Goal: Information Seeking & Learning: Learn about a topic

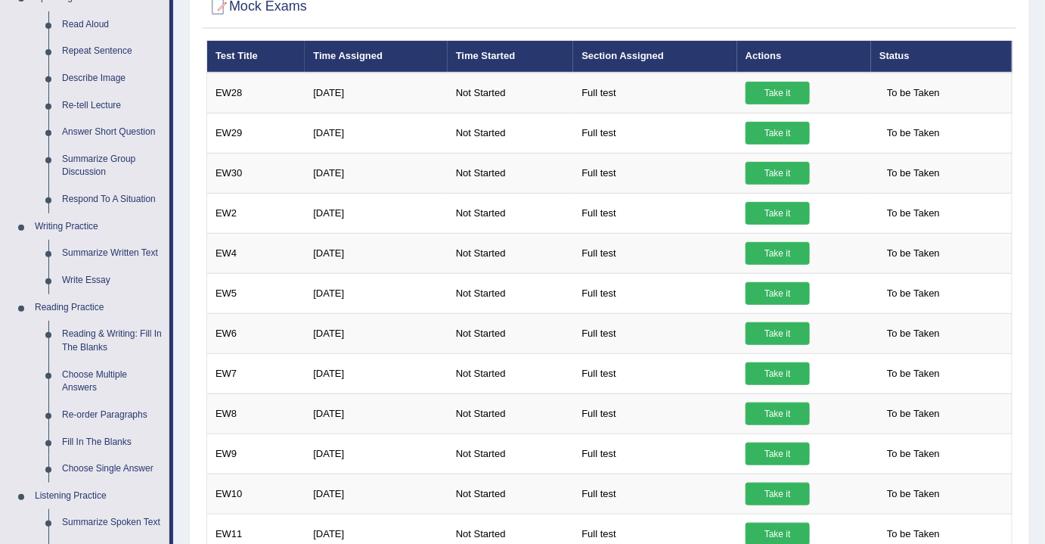
scroll to position [206, 0]
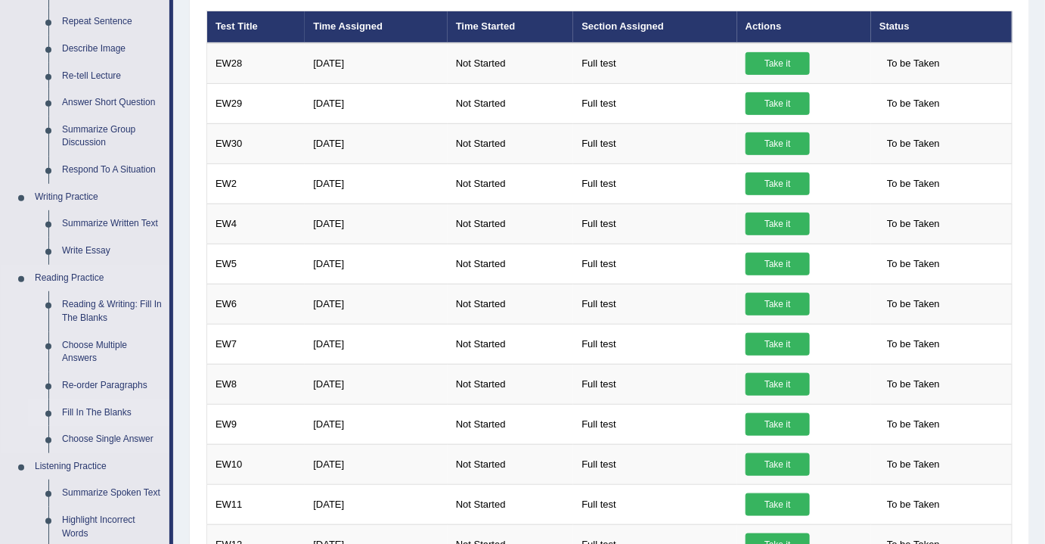
click at [83, 410] on link "Fill In The Blanks" at bounding box center [112, 412] width 114 height 27
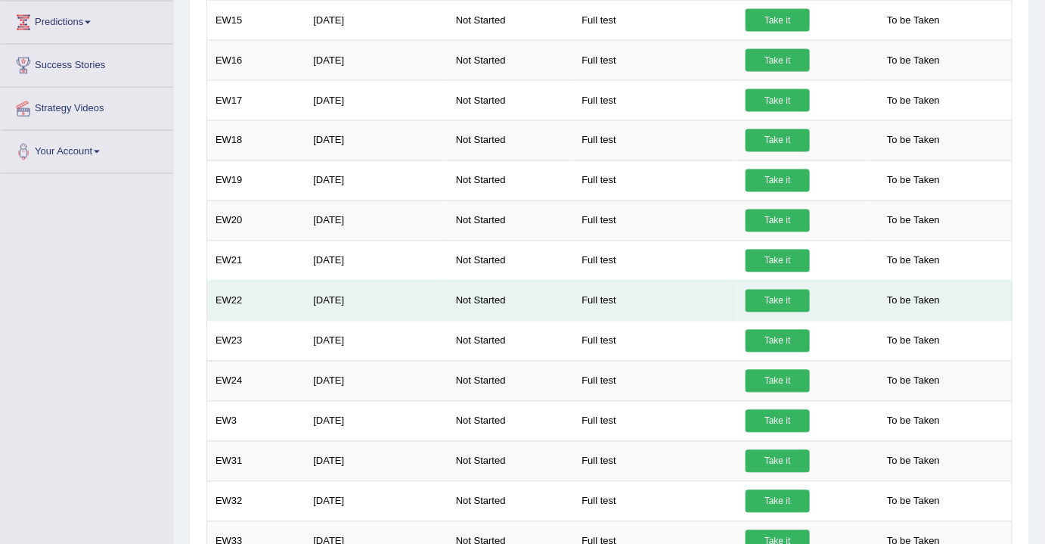
scroll to position [874, 0]
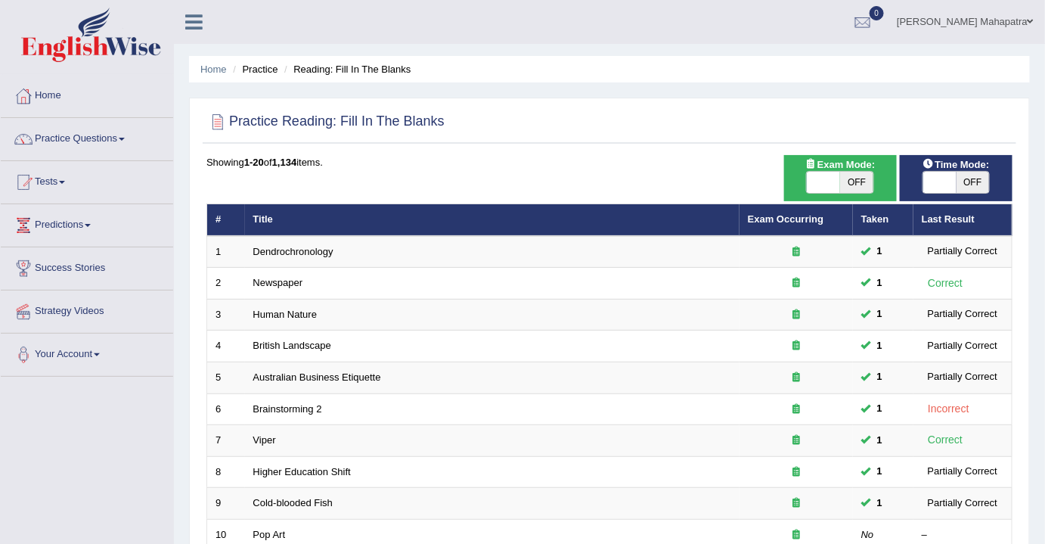
click at [852, 187] on span "OFF" at bounding box center [856, 182] width 33 height 21
checkbox input "true"
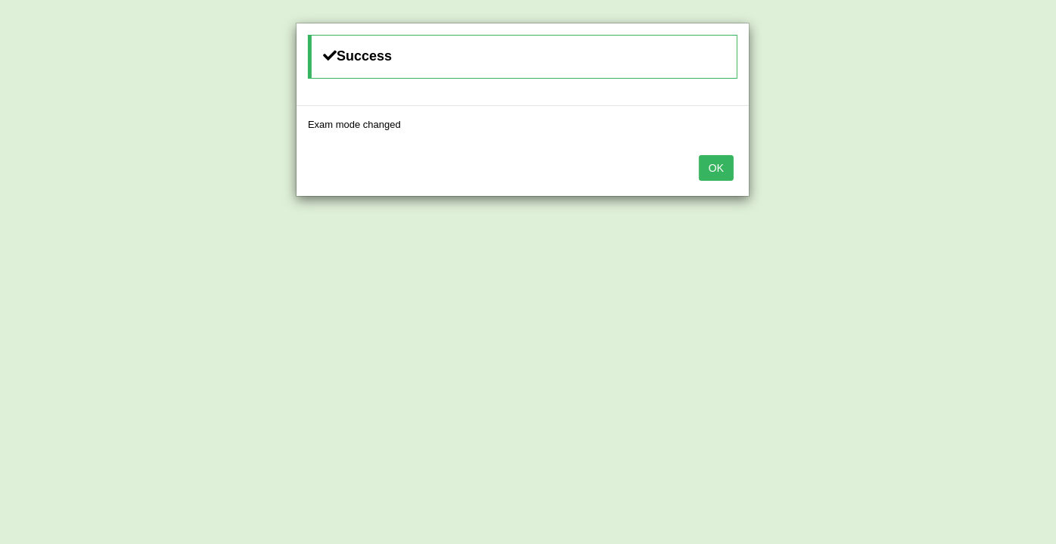
click at [708, 172] on button "OK" at bounding box center [716, 168] width 35 height 26
click at [708, 165] on button "OK" at bounding box center [716, 168] width 35 height 26
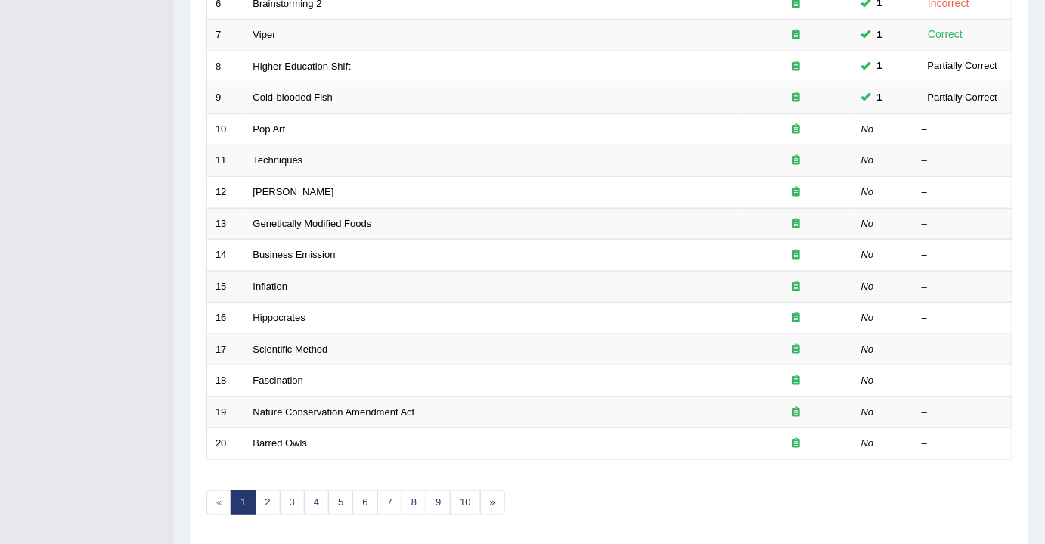
scroll to position [382, 0]
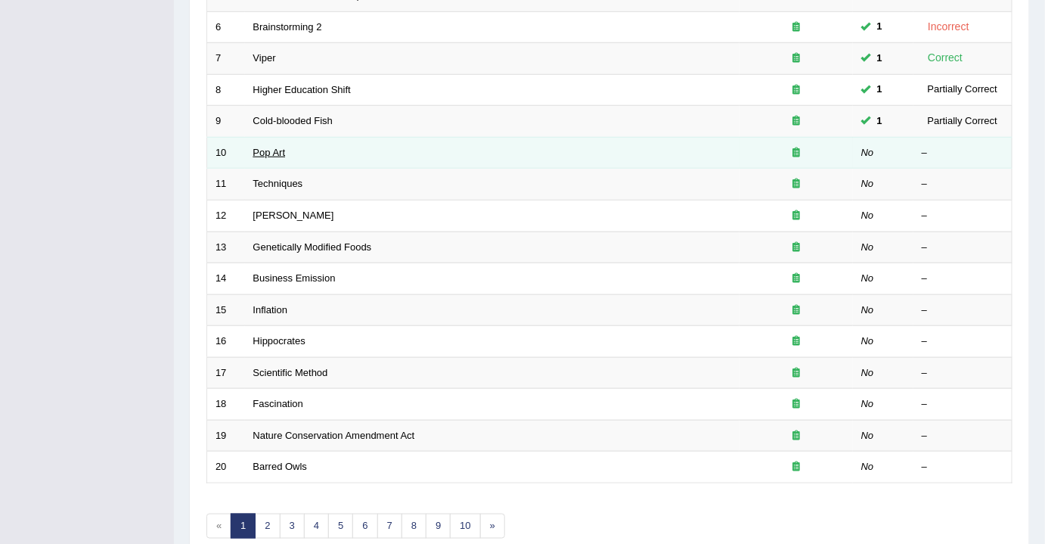
click at [278, 147] on link "Pop Art" at bounding box center [269, 152] width 33 height 11
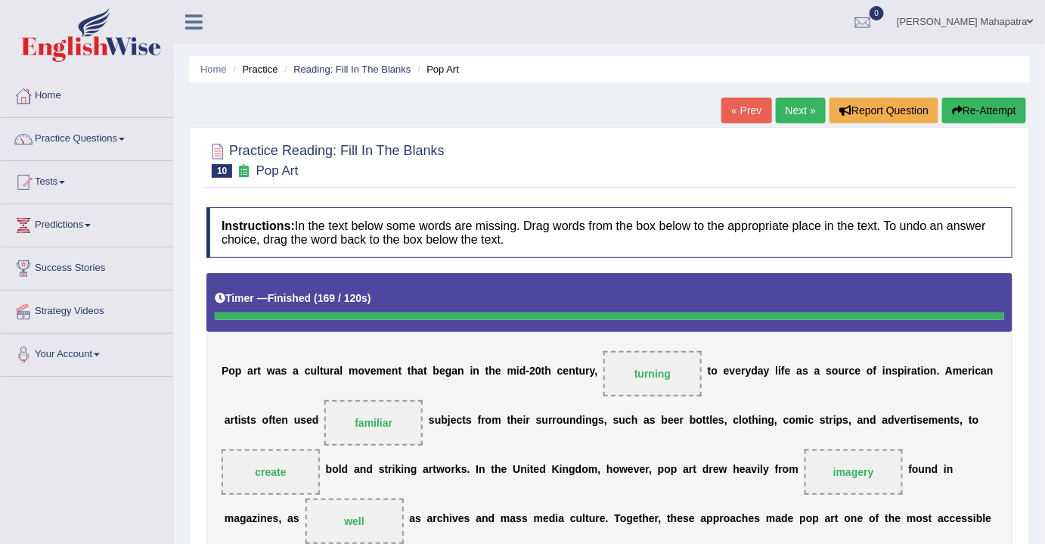
click at [787, 115] on link "Next »" at bounding box center [801, 111] width 50 height 26
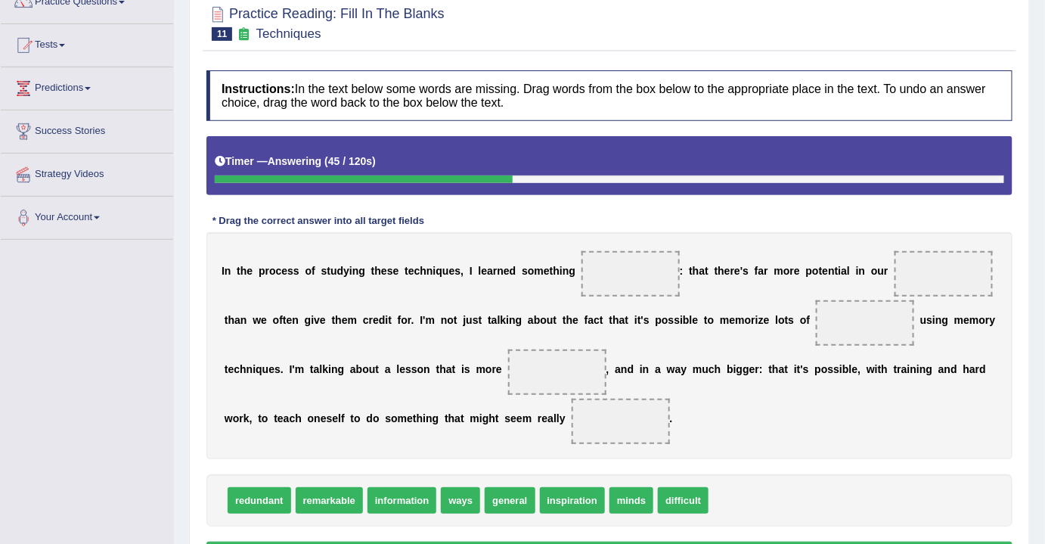
click at [418, 495] on span "information" at bounding box center [403, 500] width 70 height 26
click at [476, 443] on div "Instructions: In the text below some words are missing. Drag words from the box…" at bounding box center [610, 321] width 814 height 517
drag, startPoint x: 618, startPoint y: 383, endPoint x: 546, endPoint y: 423, distance: 82.3
click at [846, 332] on div "I n t h e p r o c e s s o f s t u d y i n g t h e s e t e c h n i q u e s , I l…" at bounding box center [609, 345] width 806 height 227
drag, startPoint x: 389, startPoint y: 498, endPoint x: 840, endPoint y: 318, distance: 485.7
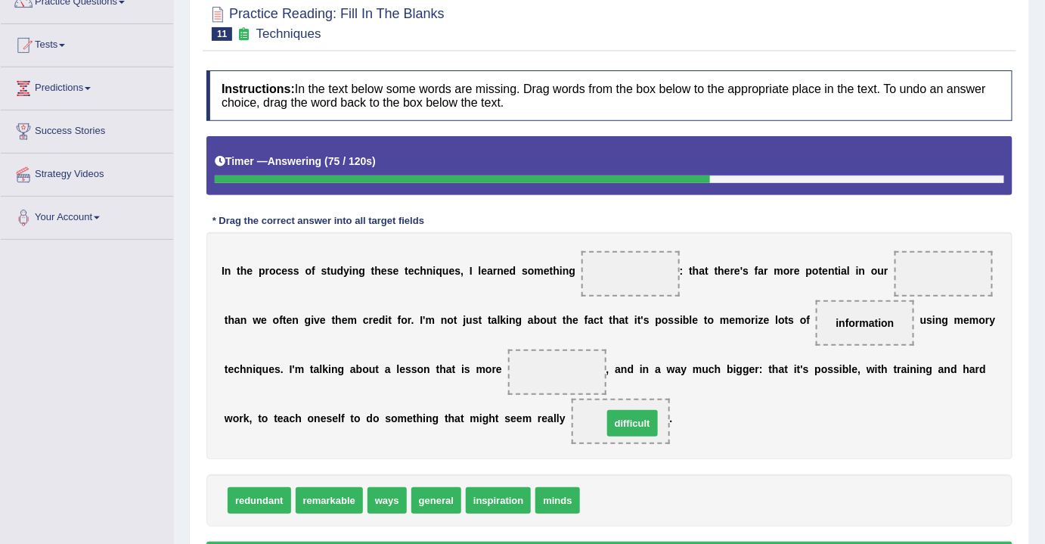
drag, startPoint x: 605, startPoint y: 505, endPoint x: 628, endPoint y: 427, distance: 80.4
drag, startPoint x: 607, startPoint y: 415, endPoint x: 580, endPoint y: 383, distance: 42.4
drag, startPoint x: 580, startPoint y: 383, endPoint x: 550, endPoint y: 366, distance: 34.5
click at [550, 366] on span at bounding box center [557, 371] width 98 height 45
drag, startPoint x: 616, startPoint y: 422, endPoint x: 564, endPoint y: 378, distance: 67.6
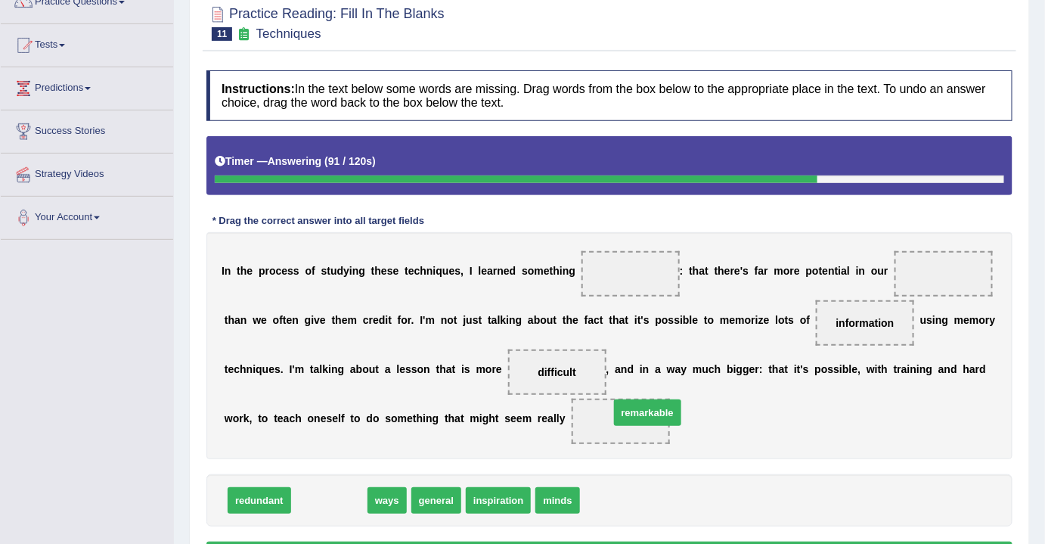
drag, startPoint x: 339, startPoint y: 498, endPoint x: 657, endPoint y: 409, distance: 330.5
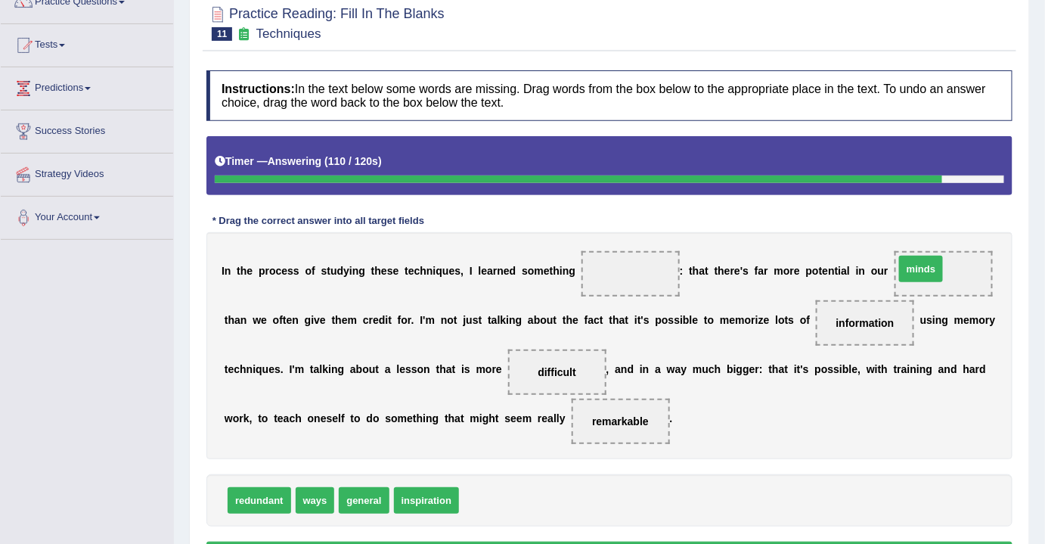
drag, startPoint x: 480, startPoint y: 498, endPoint x: 922, endPoint y: 268, distance: 498.0
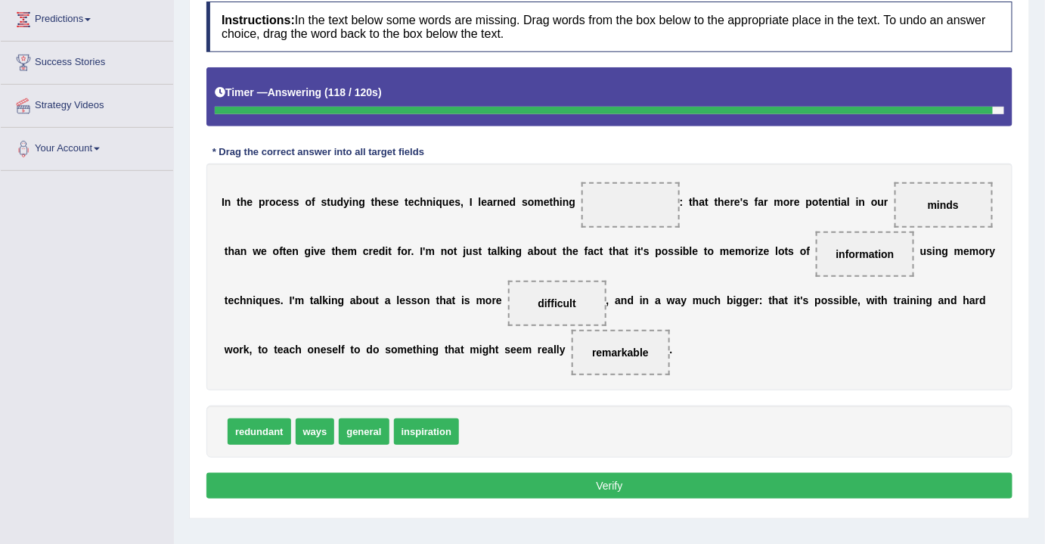
click at [551, 486] on button "Verify" at bounding box center [609, 486] width 806 height 26
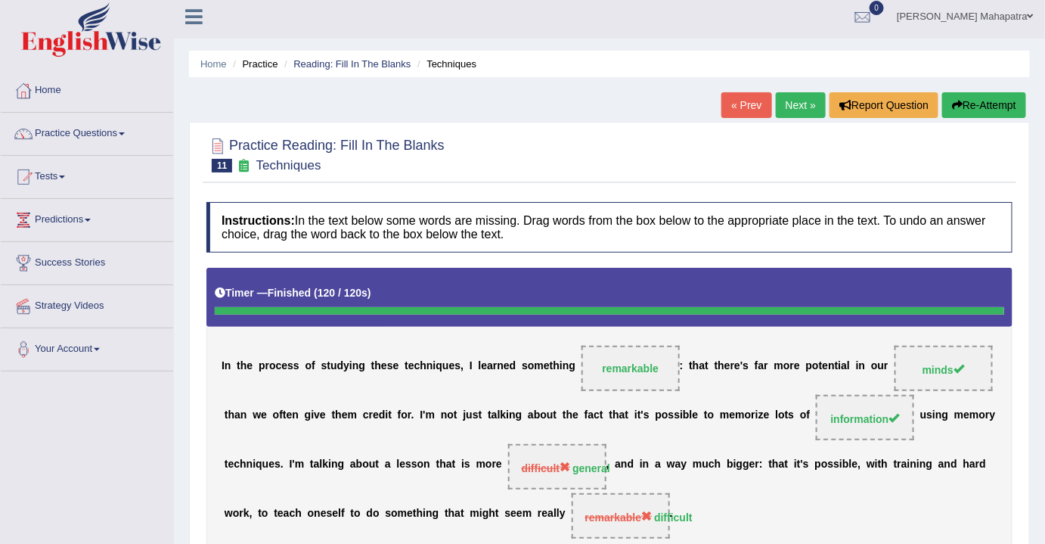
scroll to position [0, 0]
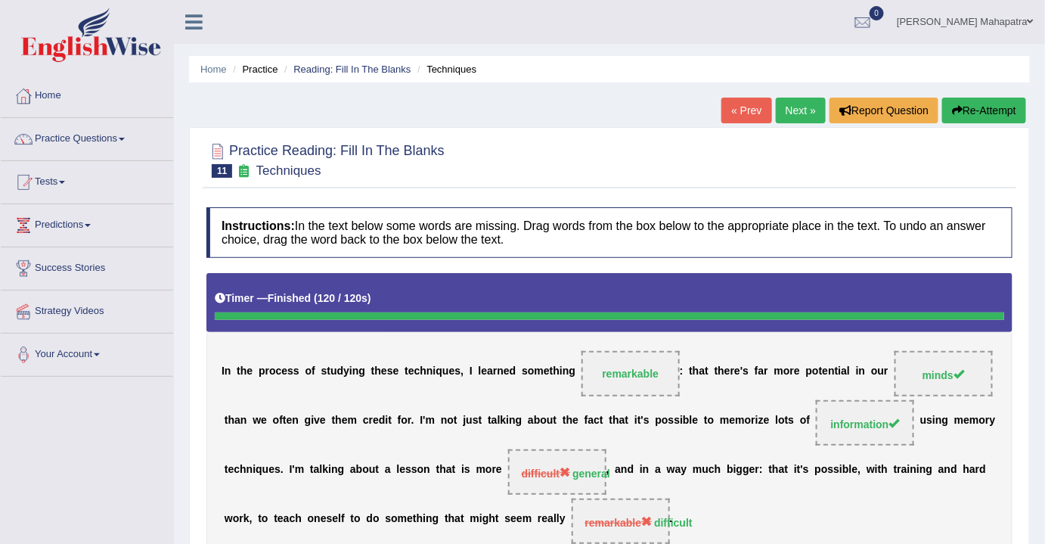
click at [795, 112] on link "Next »" at bounding box center [801, 111] width 50 height 26
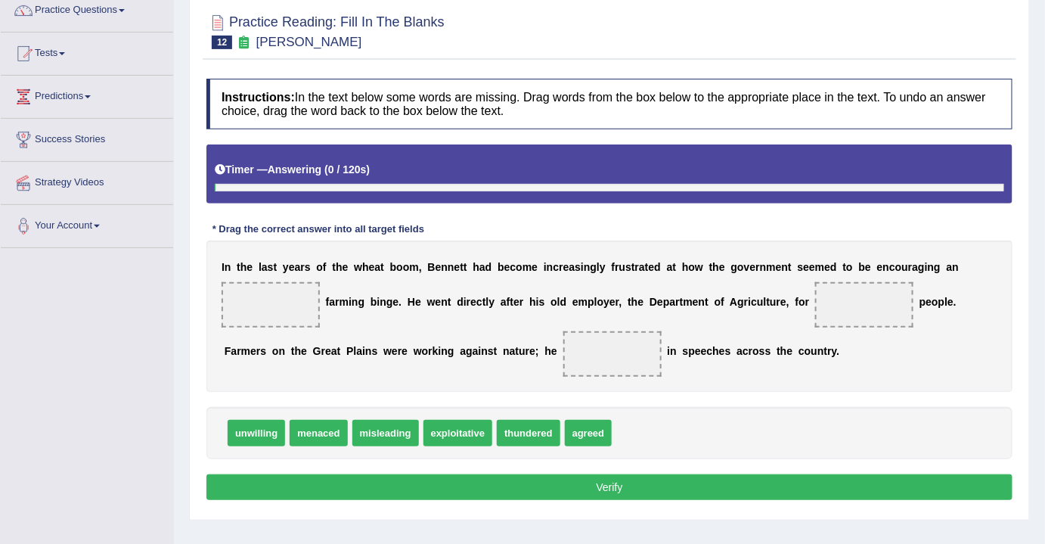
scroll to position [137, 0]
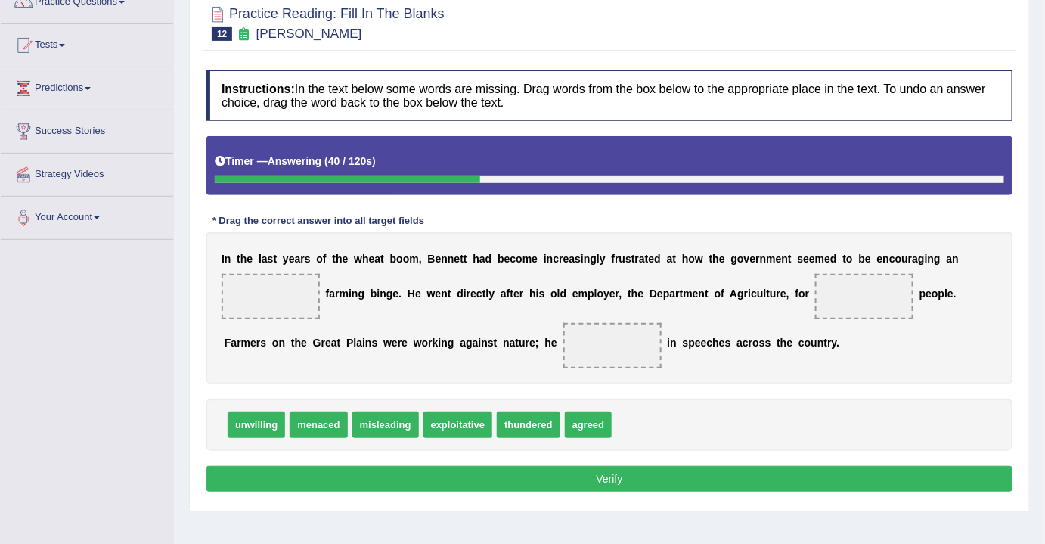
click at [397, 427] on span "misleading" at bounding box center [385, 424] width 67 height 26
drag, startPoint x: 397, startPoint y: 427, endPoint x: 867, endPoint y: 302, distance: 486.0
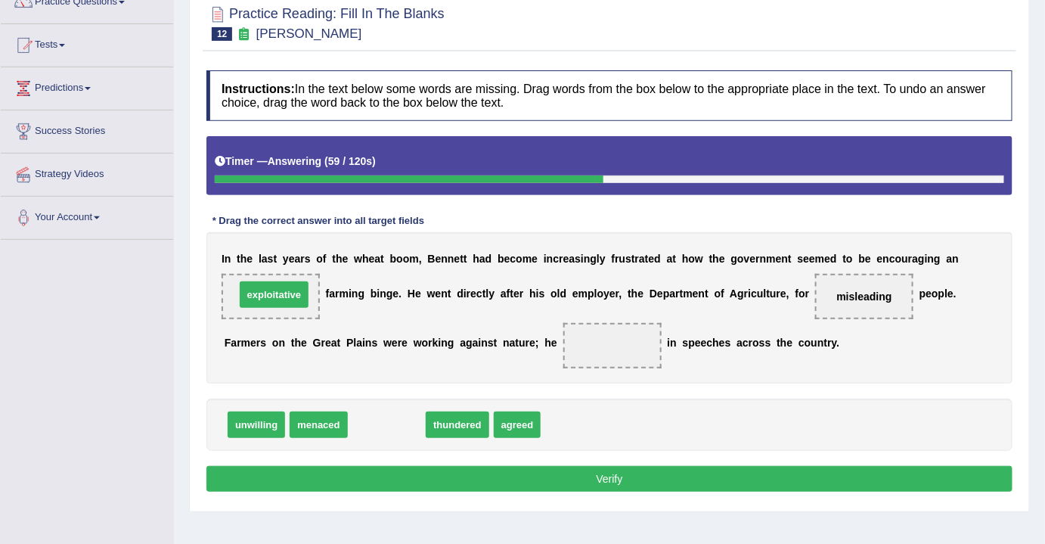
drag, startPoint x: 387, startPoint y: 423, endPoint x: 274, endPoint y: 292, distance: 172.7
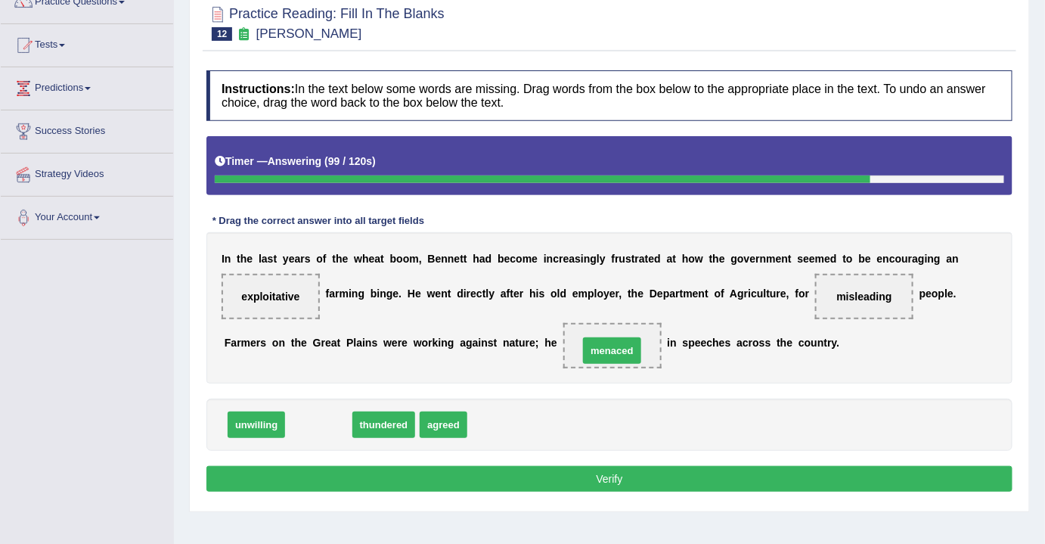
drag, startPoint x: 328, startPoint y: 428, endPoint x: 621, endPoint y: 354, distance: 302.7
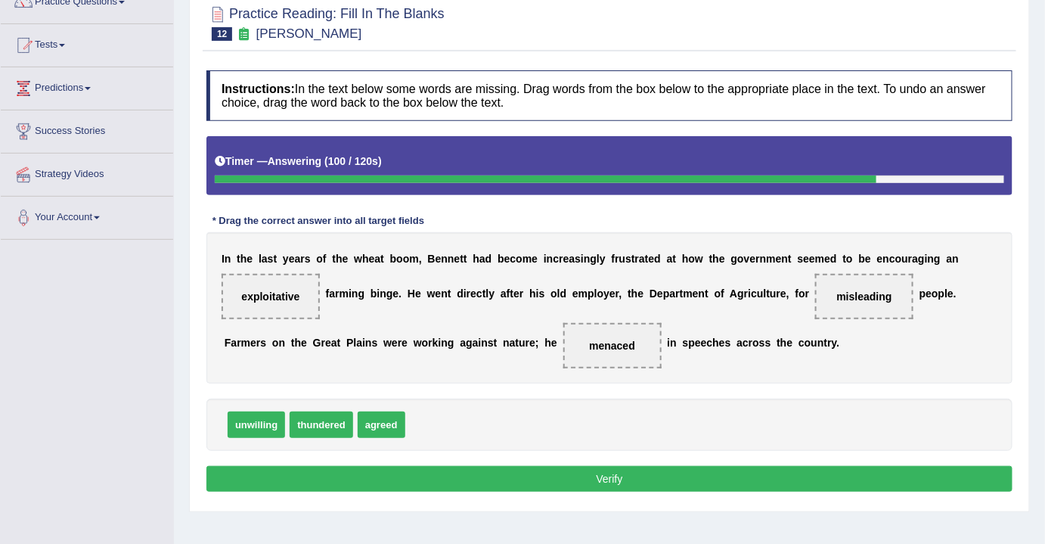
click at [588, 469] on button "Verify" at bounding box center [609, 479] width 806 height 26
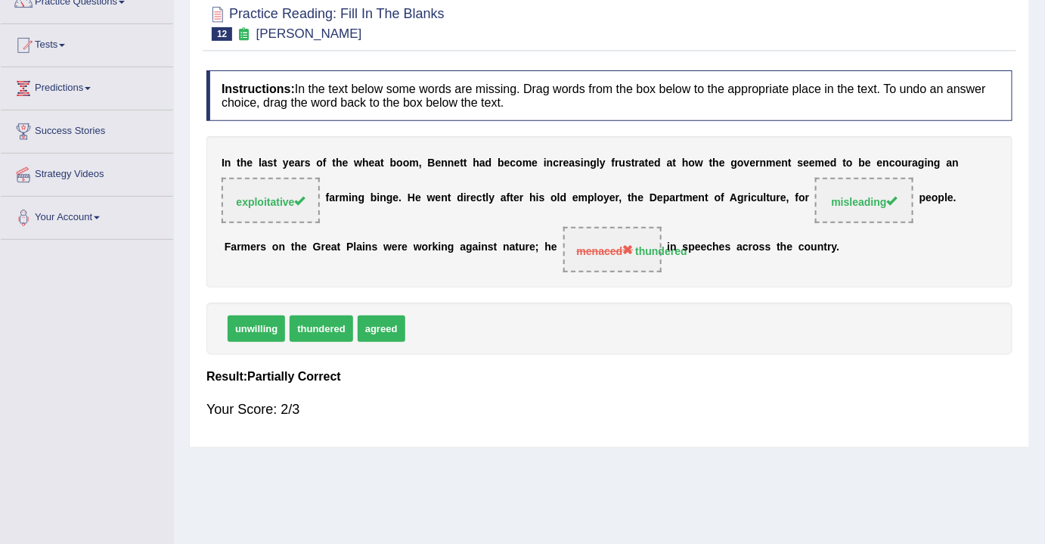
scroll to position [0, 0]
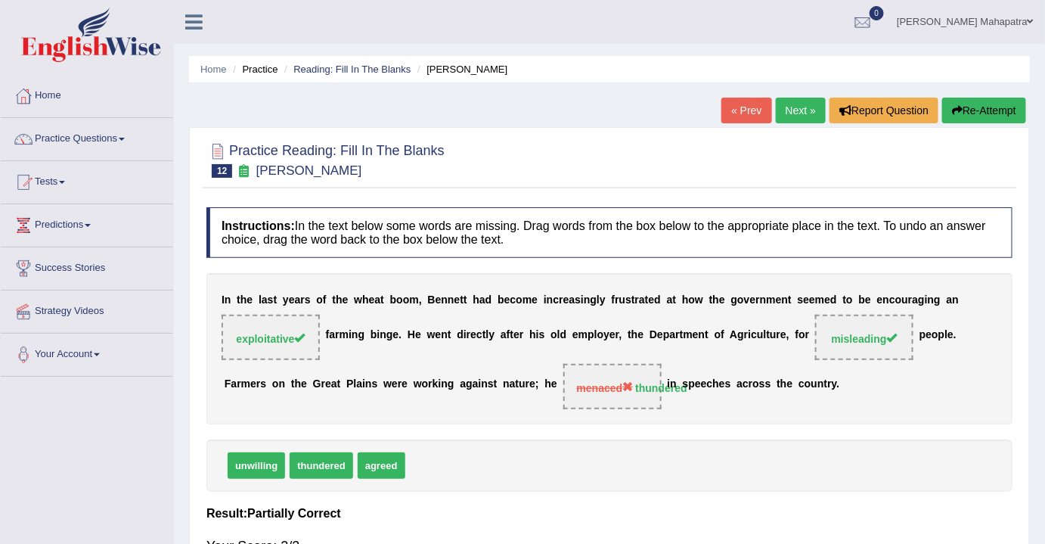
click at [798, 111] on link "Next »" at bounding box center [801, 111] width 50 height 26
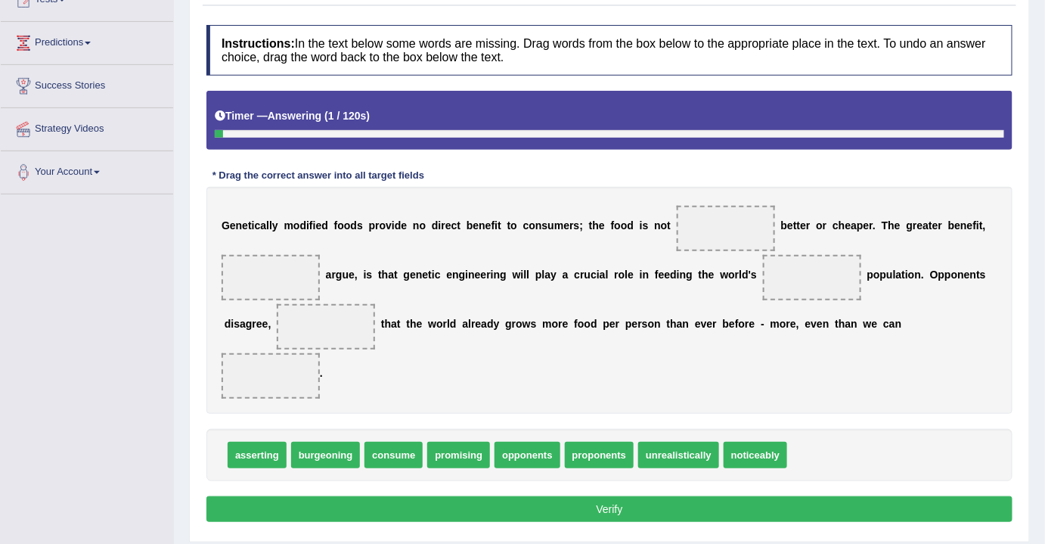
scroll to position [206, 0]
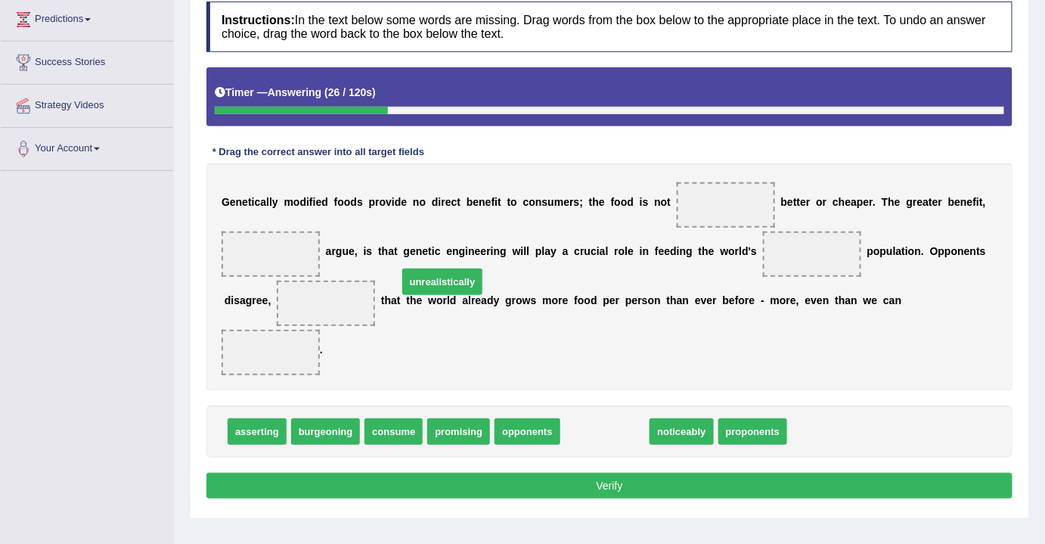
drag, startPoint x: 597, startPoint y: 410, endPoint x: 281, endPoint y: 257, distance: 350.5
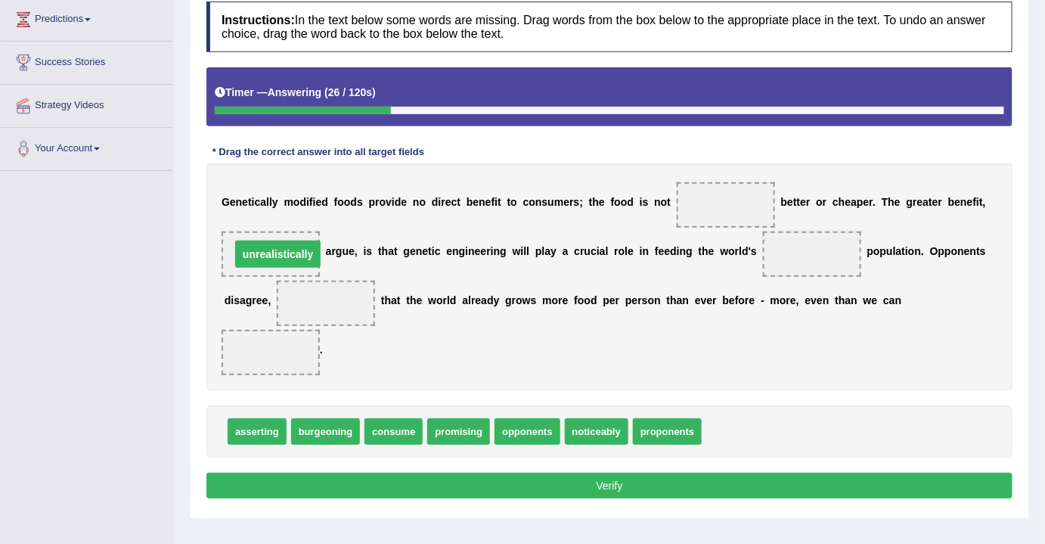
drag, startPoint x: 280, startPoint y: 257, endPoint x: 270, endPoint y: 250, distance: 12.4
click at [270, 250] on span "unrealistically" at bounding box center [277, 254] width 85 height 27
click at [647, 427] on span "proponents" at bounding box center [668, 431] width 70 height 26
drag, startPoint x: 575, startPoint y: 337, endPoint x: 363, endPoint y: 257, distance: 226.2
click at [363, 257] on div "Instructions: In the text below some words are missing. Drag words from the box…" at bounding box center [610, 252] width 814 height 517
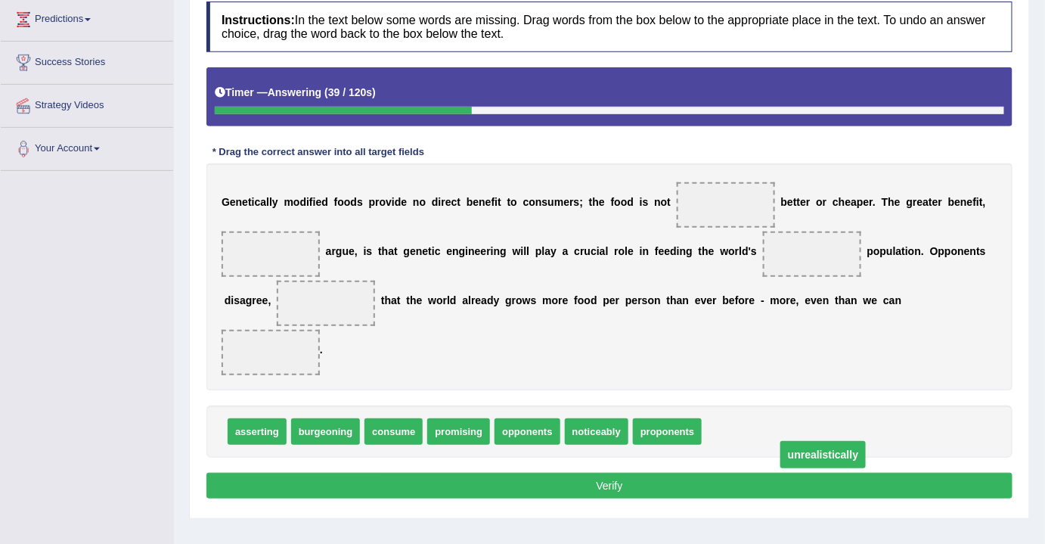
drag, startPoint x: 272, startPoint y: 250, endPoint x: 820, endPoint y: 452, distance: 583.9
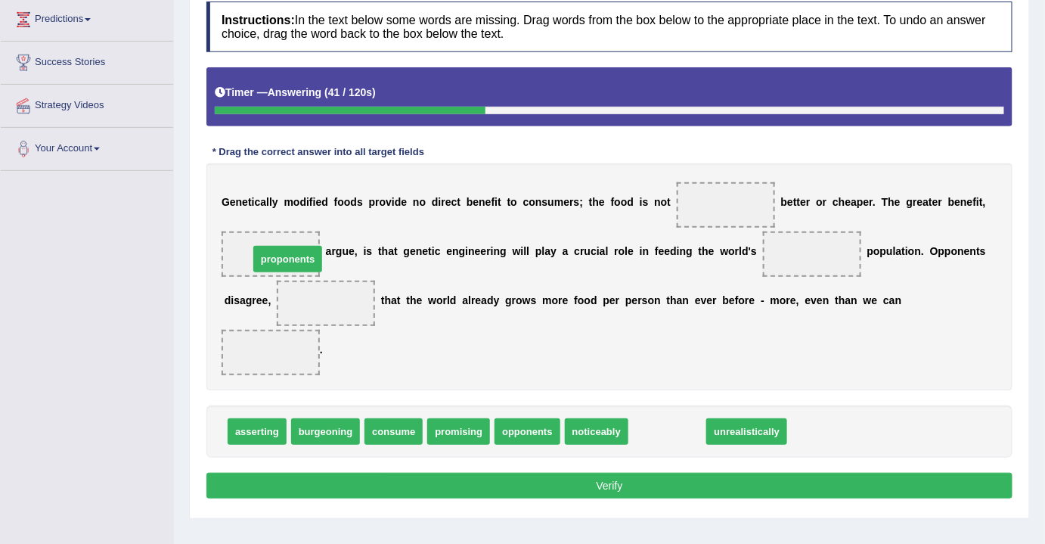
drag, startPoint x: 677, startPoint y: 427, endPoint x: 297, endPoint y: 254, distance: 417.7
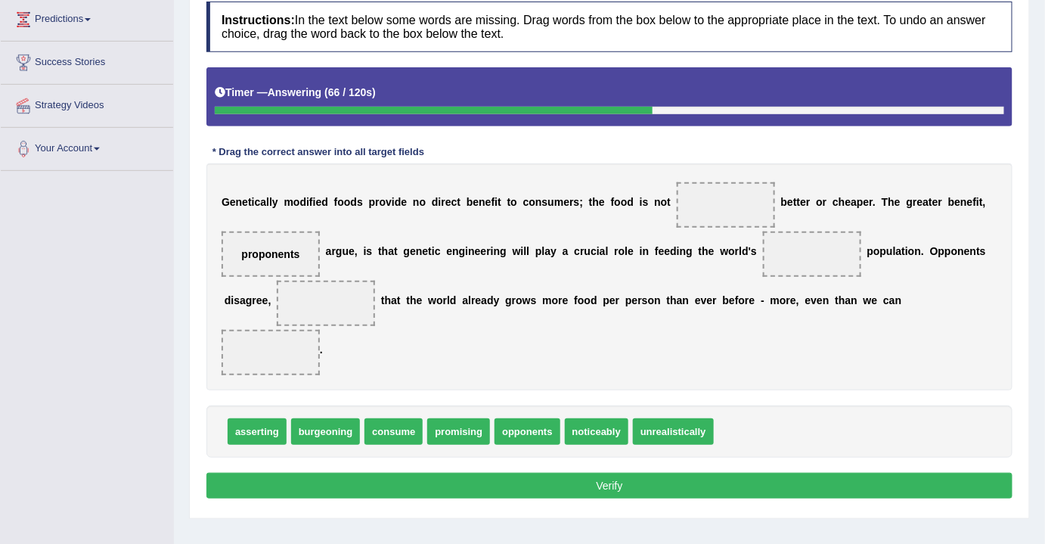
click at [442, 438] on span "promising" at bounding box center [458, 431] width 63 height 26
drag, startPoint x: 420, startPoint y: 342, endPoint x: 351, endPoint y: 302, distance: 79.7
click at [351, 302] on div "Instructions: In the text below some words are missing. Drag words from the box…" at bounding box center [610, 252] width 814 height 517
drag, startPoint x: 452, startPoint y: 427, endPoint x: 326, endPoint y: 297, distance: 181.9
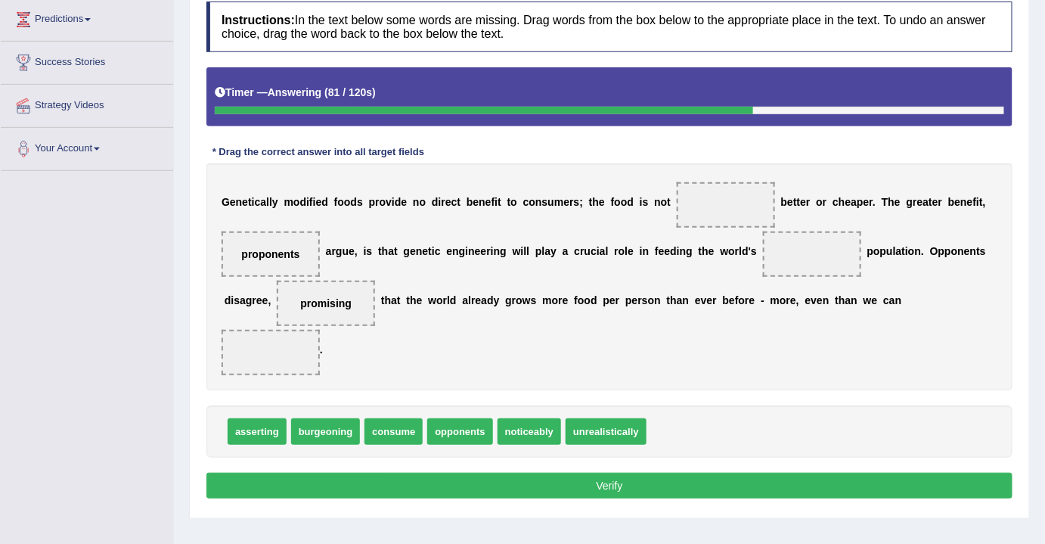
drag, startPoint x: 383, startPoint y: 432, endPoint x: 362, endPoint y: 401, distance: 37.6
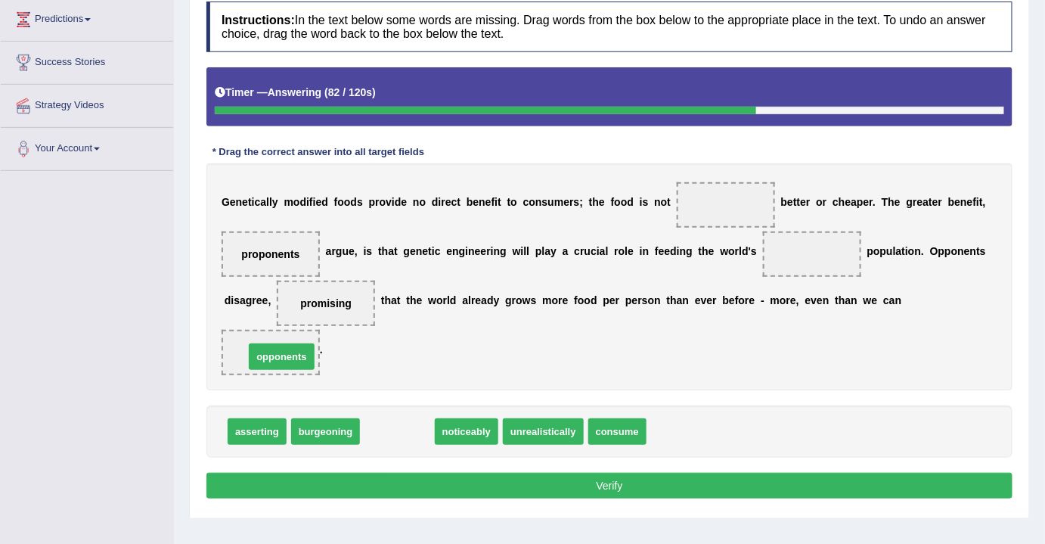
drag, startPoint x: 362, startPoint y: 401, endPoint x: 264, endPoint y: 353, distance: 108.6
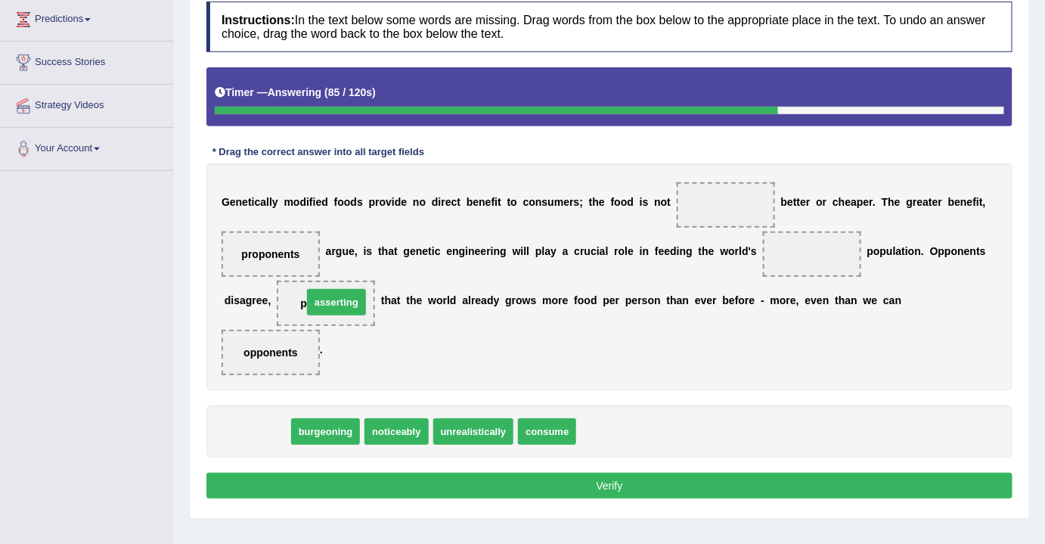
drag, startPoint x: 260, startPoint y: 430, endPoint x: 340, endPoint y: 301, distance: 151.8
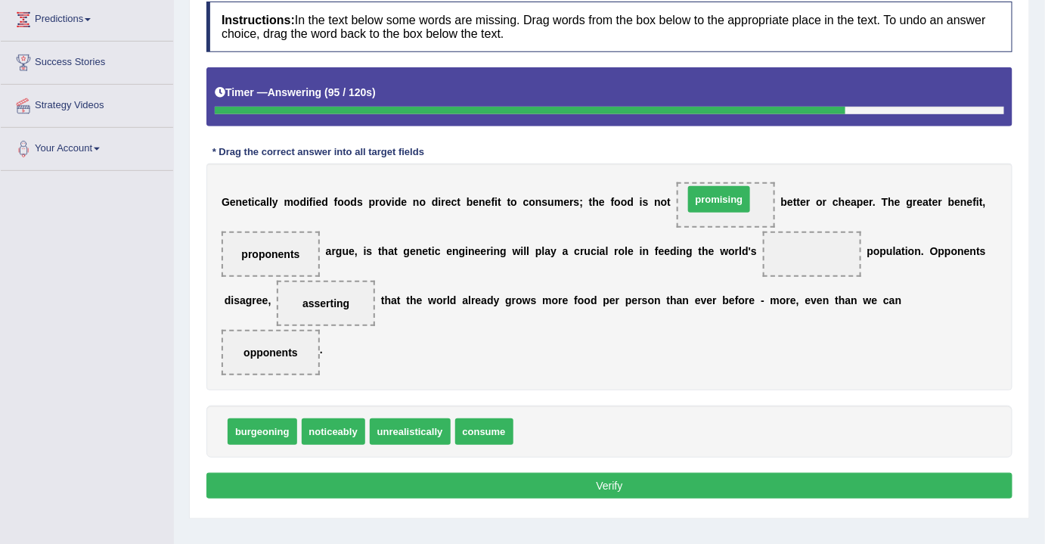
drag, startPoint x: 561, startPoint y: 439, endPoint x: 731, endPoint y: 206, distance: 288.5
click at [731, 206] on span "promising" at bounding box center [719, 199] width 63 height 26
click at [482, 442] on div "burgeoning noticeably unrealistically consume" at bounding box center [609, 431] width 806 height 52
click at [476, 426] on span "consume" at bounding box center [484, 431] width 58 height 26
drag, startPoint x: 476, startPoint y: 426, endPoint x: 365, endPoint y: 359, distance: 130.0
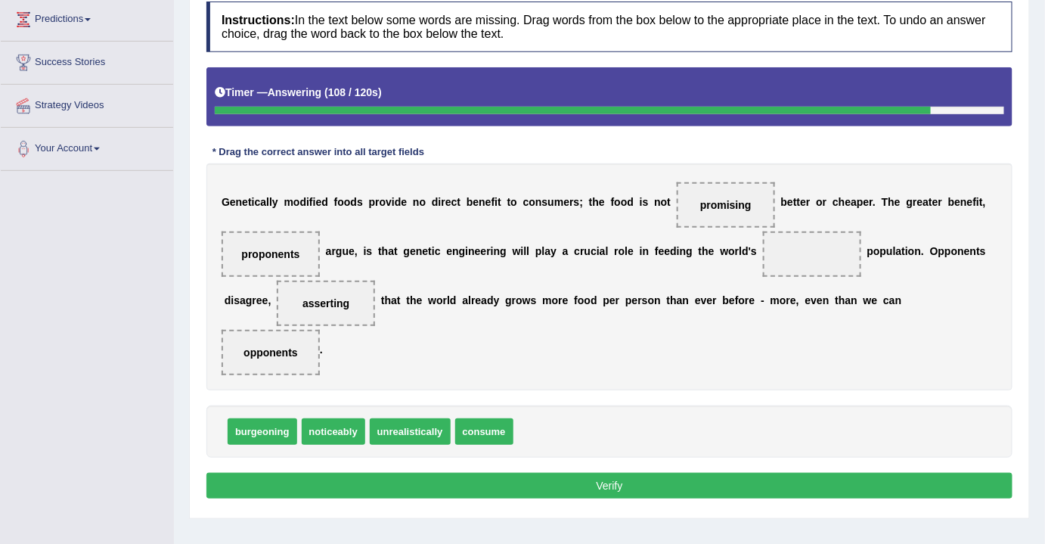
click at [365, 359] on div "Instructions: In the text below some words are missing. Drag words from the box…" at bounding box center [610, 252] width 814 height 517
drag, startPoint x: 478, startPoint y: 430, endPoint x: 269, endPoint y: 330, distance: 231.4
drag, startPoint x: 269, startPoint y: 330, endPoint x: 255, endPoint y: 337, distance: 16.2
click at [255, 337] on span "consume" at bounding box center [271, 352] width 98 height 45
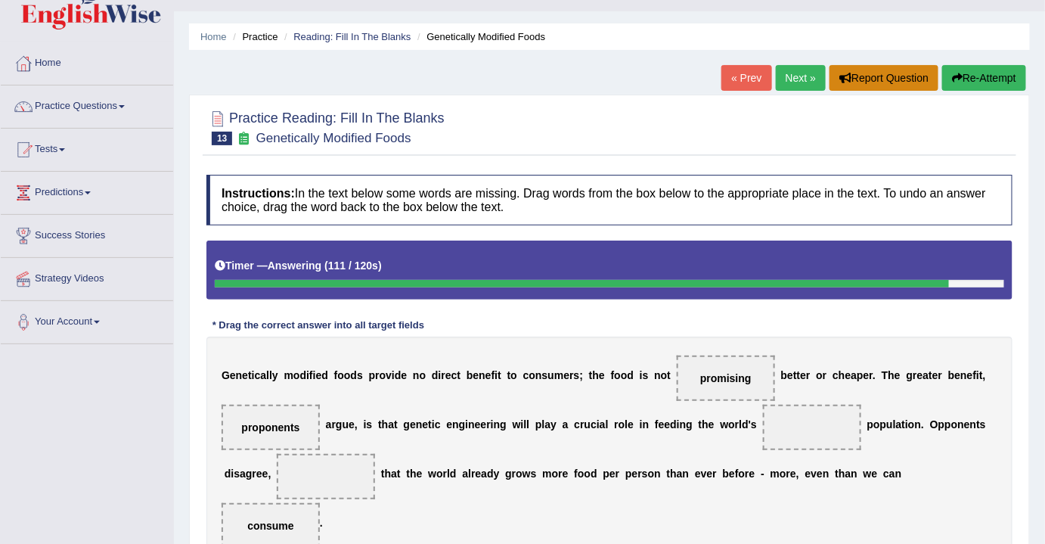
scroll to position [0, 0]
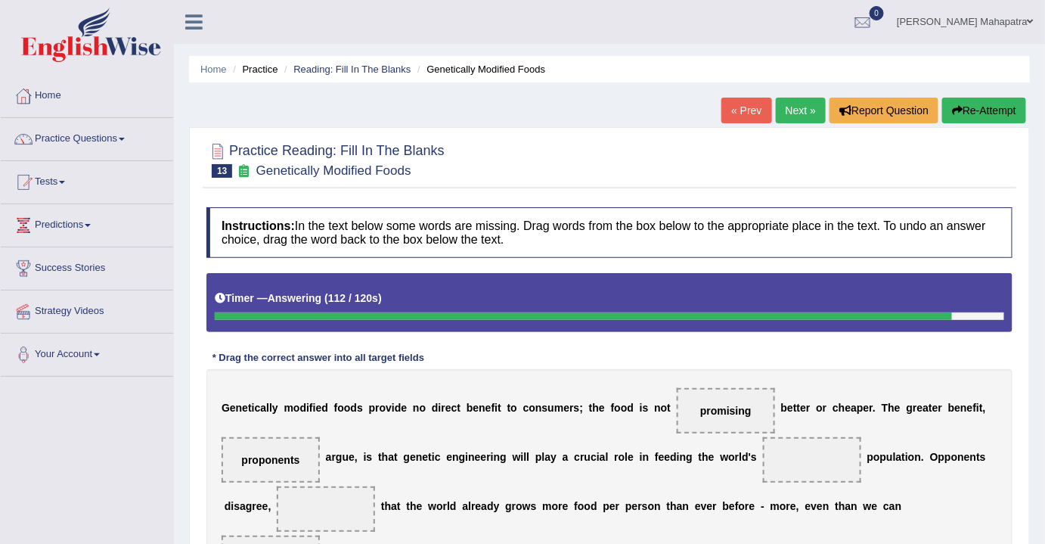
click at [992, 114] on button "Re-Attempt" at bounding box center [984, 111] width 84 height 26
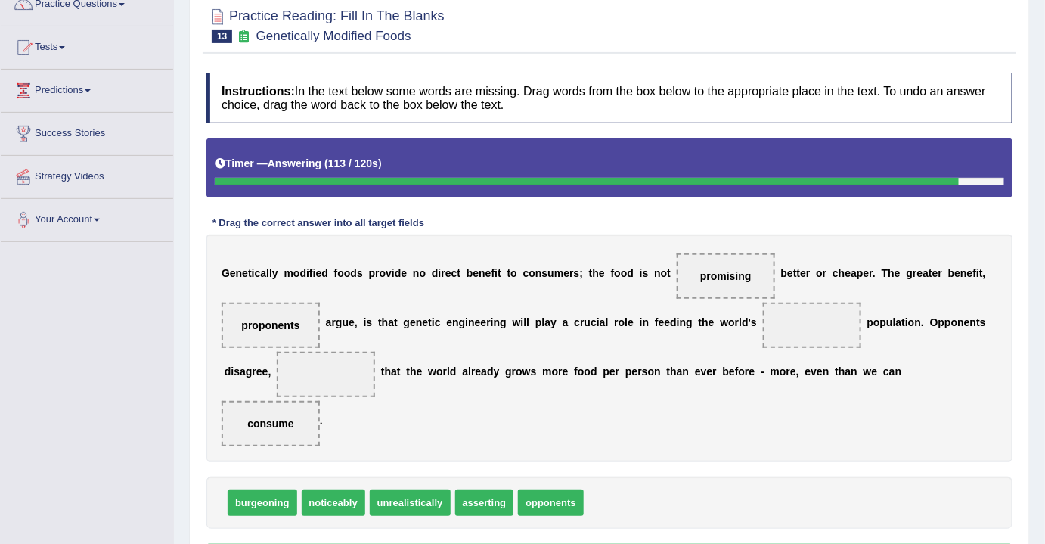
scroll to position [137, 0]
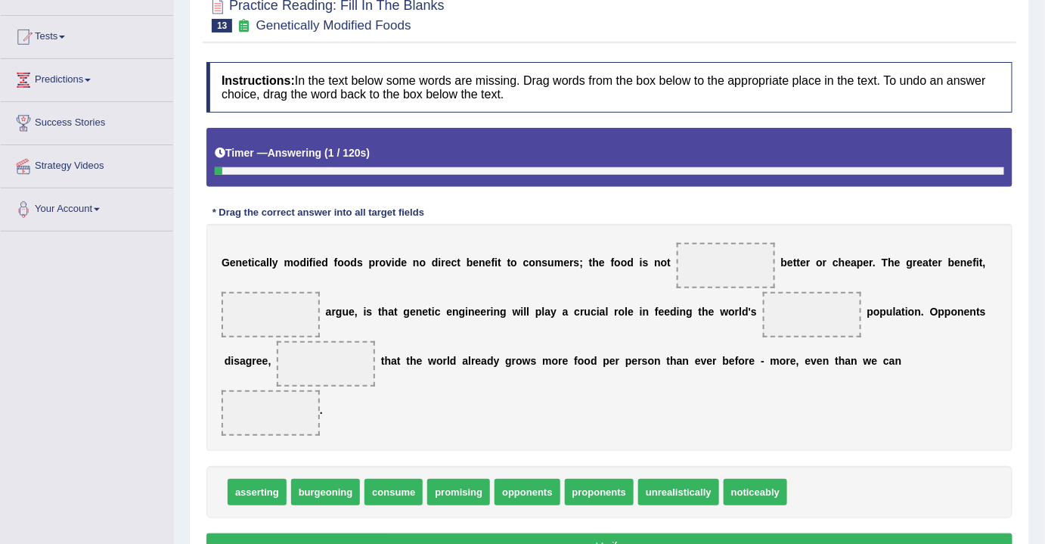
scroll to position [137, 0]
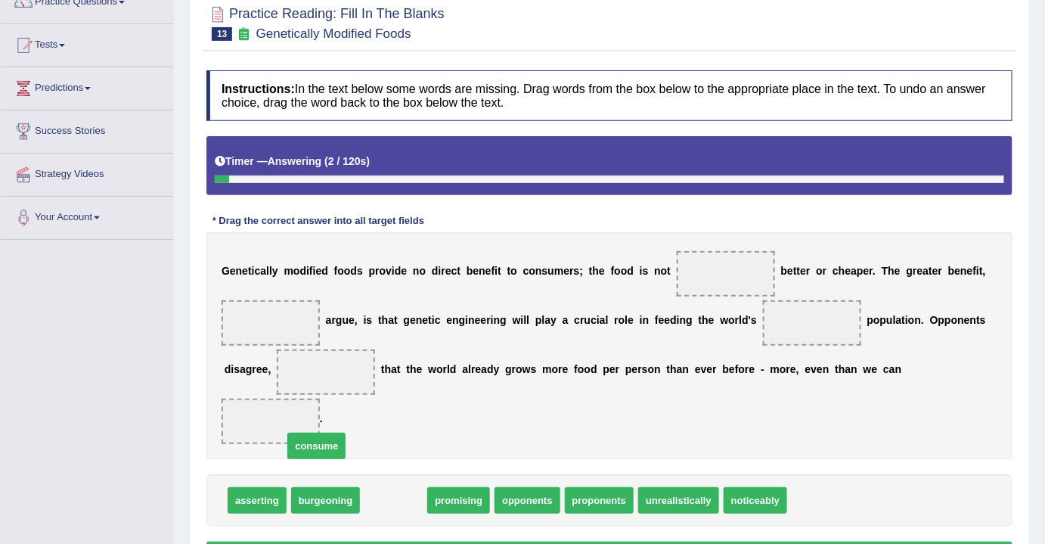
drag, startPoint x: 392, startPoint y: 496, endPoint x: 280, endPoint y: 426, distance: 132.2
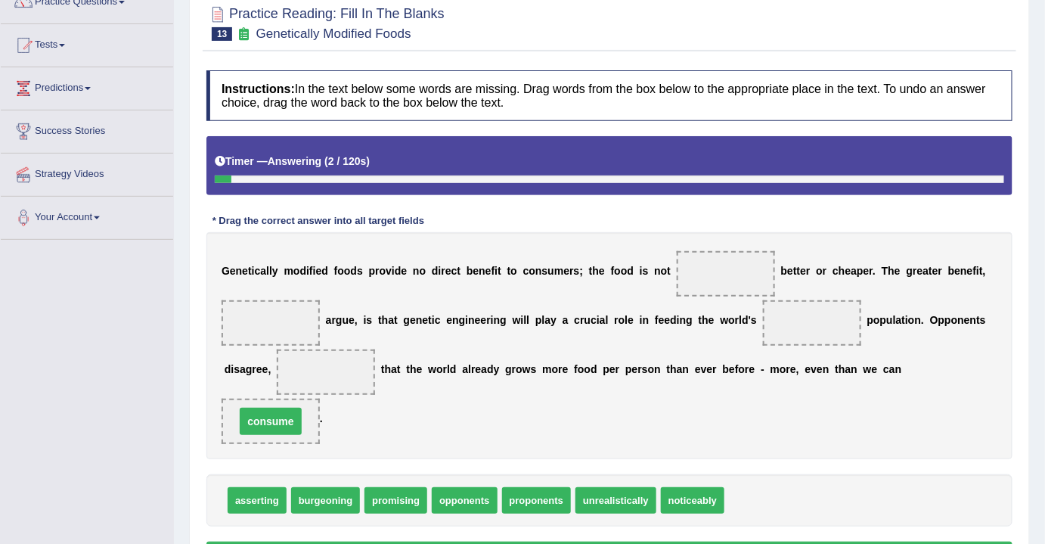
drag, startPoint x: 280, startPoint y: 426, endPoint x: 275, endPoint y: 417, distance: 10.5
click at [275, 417] on span "consume" at bounding box center [270, 421] width 61 height 27
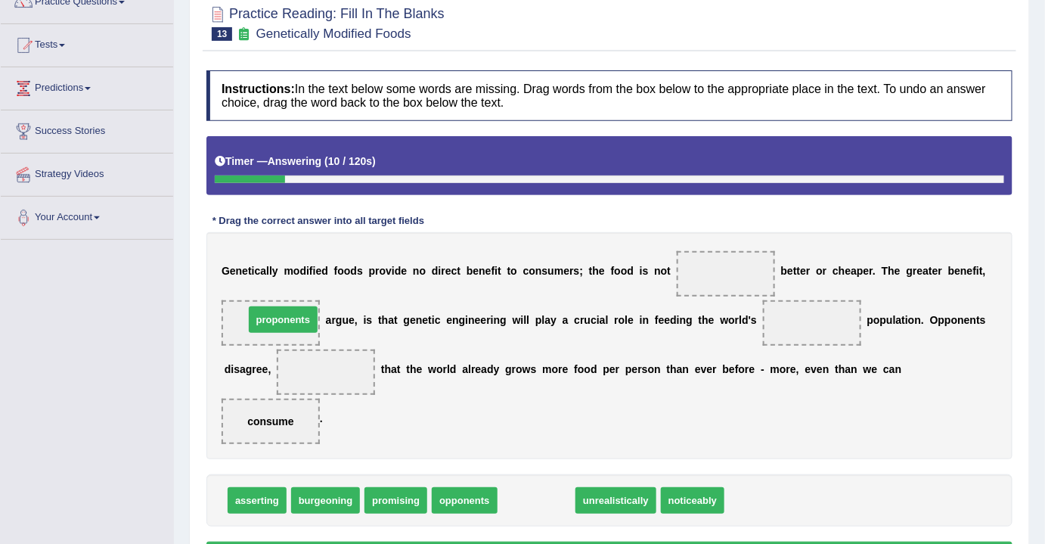
drag, startPoint x: 528, startPoint y: 498, endPoint x: 259, endPoint y: 312, distance: 326.9
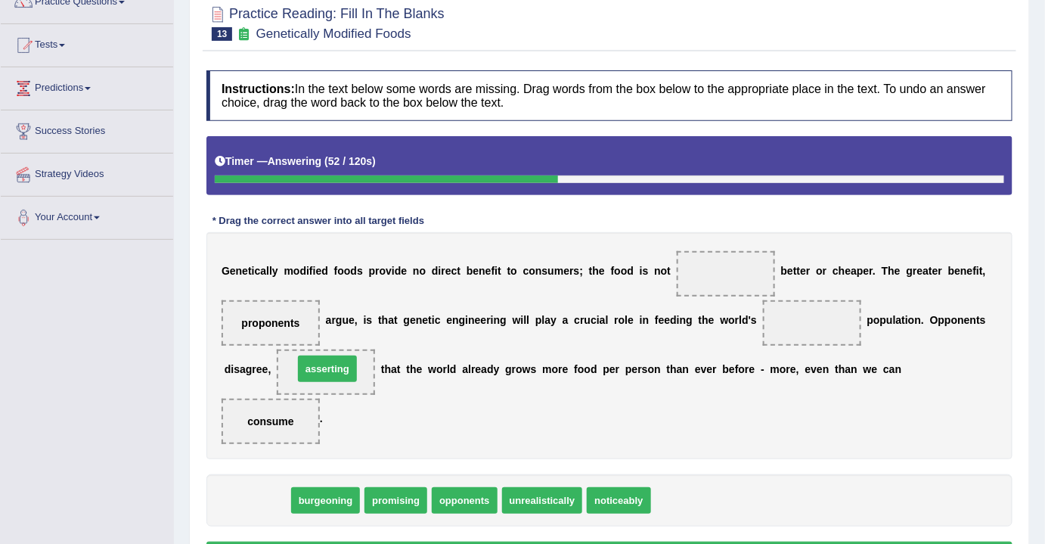
drag, startPoint x: 262, startPoint y: 499, endPoint x: 333, endPoint y: 368, distance: 148.6
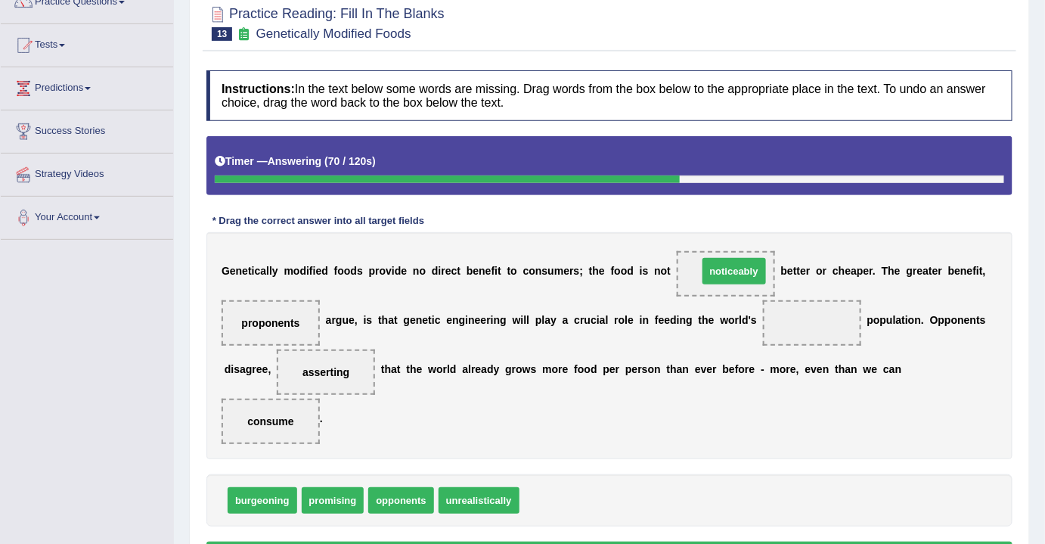
drag, startPoint x: 543, startPoint y: 499, endPoint x: 722, endPoint y: 270, distance: 290.5
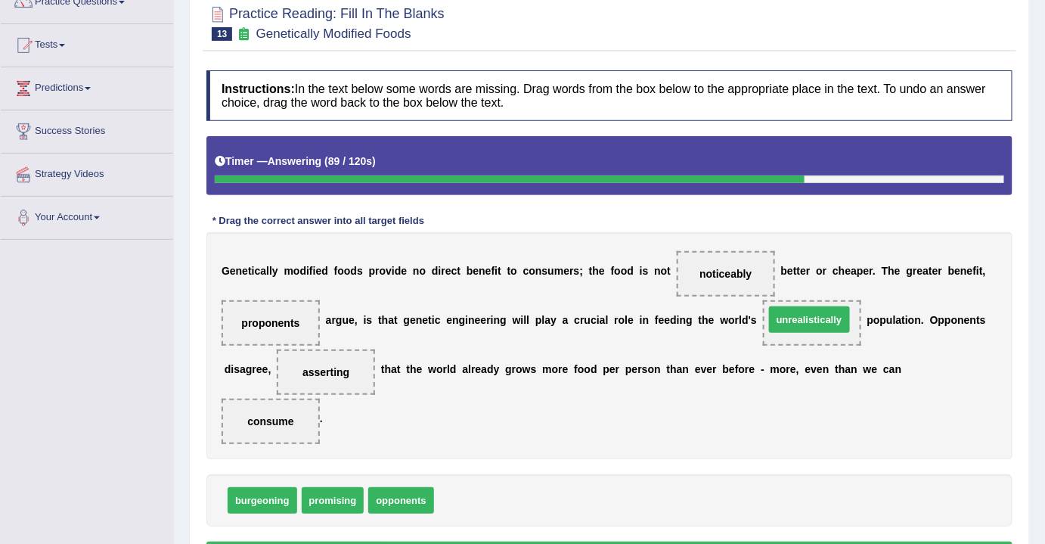
drag, startPoint x: 502, startPoint y: 492, endPoint x: 833, endPoint y: 311, distance: 376.7
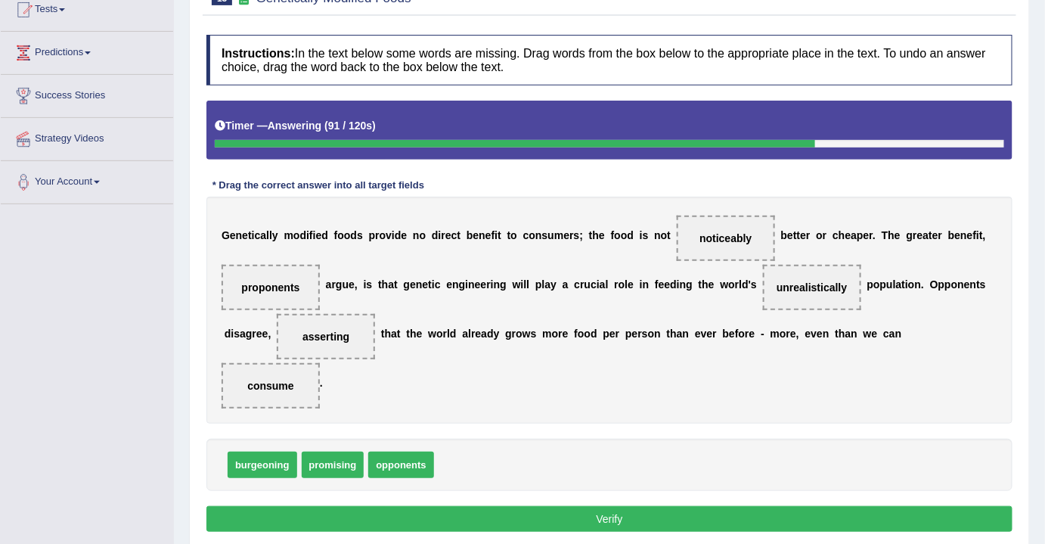
scroll to position [206, 0]
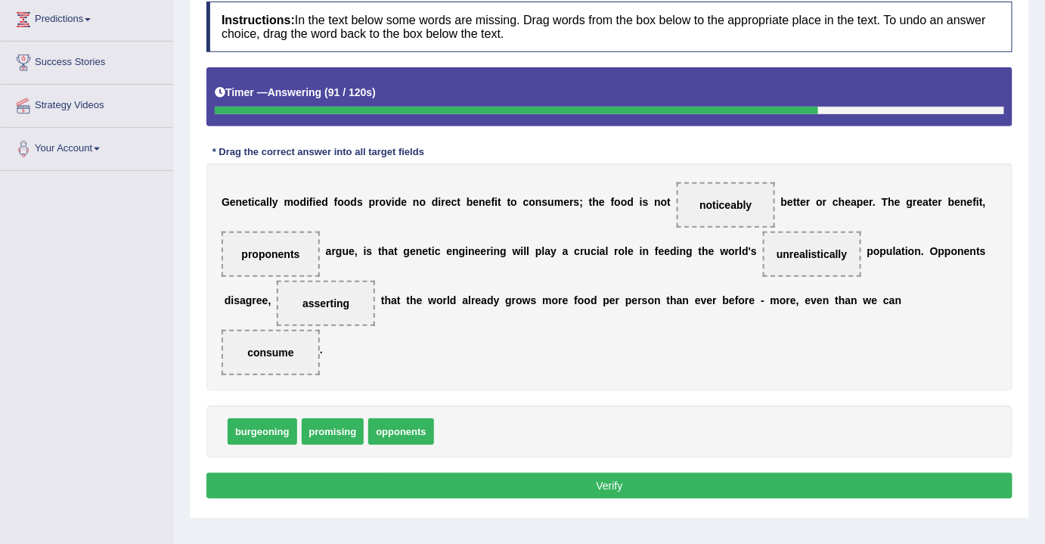
click at [606, 474] on button "Verify" at bounding box center [609, 486] width 806 height 26
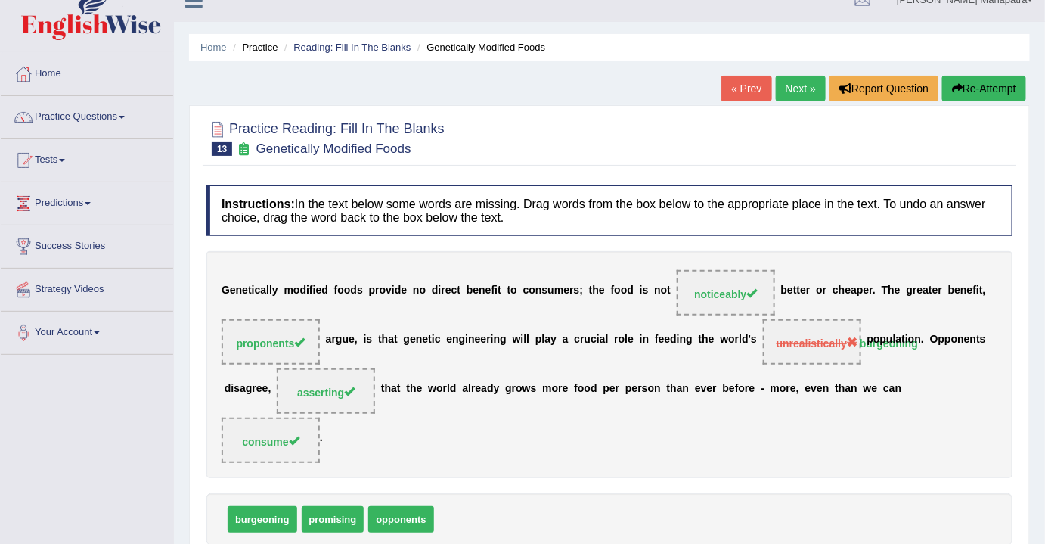
scroll to position [0, 0]
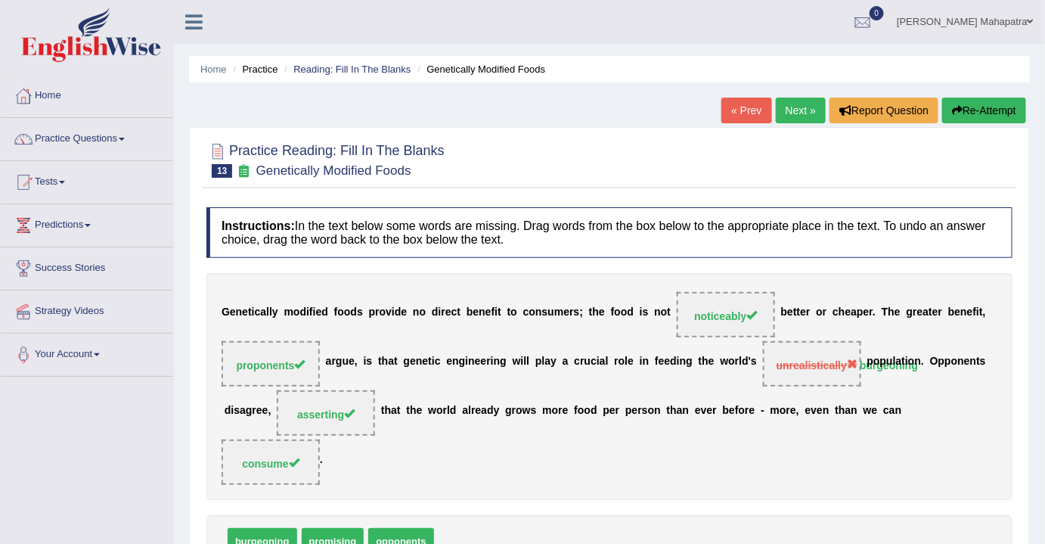
click at [803, 116] on link "Next »" at bounding box center [801, 111] width 50 height 26
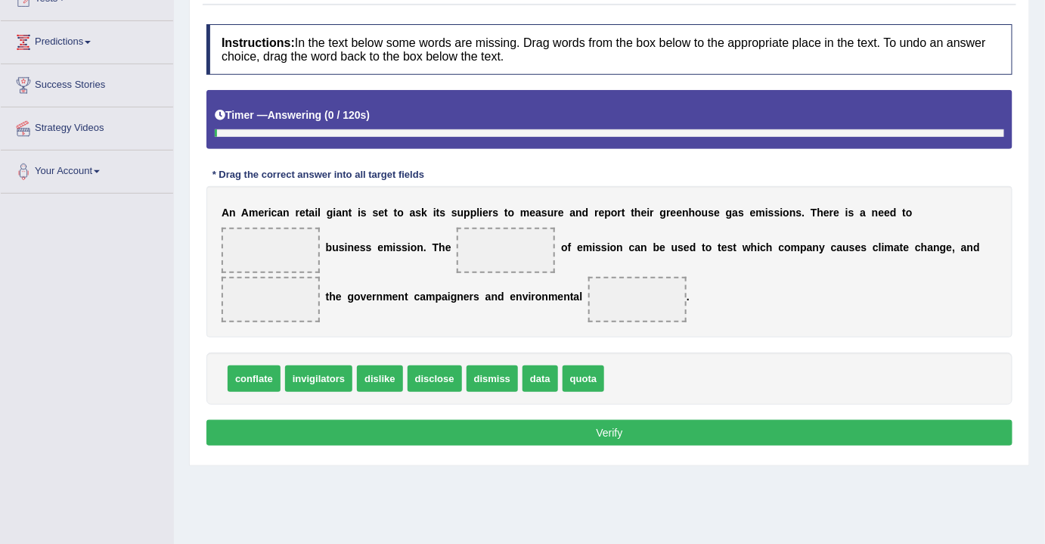
scroll to position [206, 0]
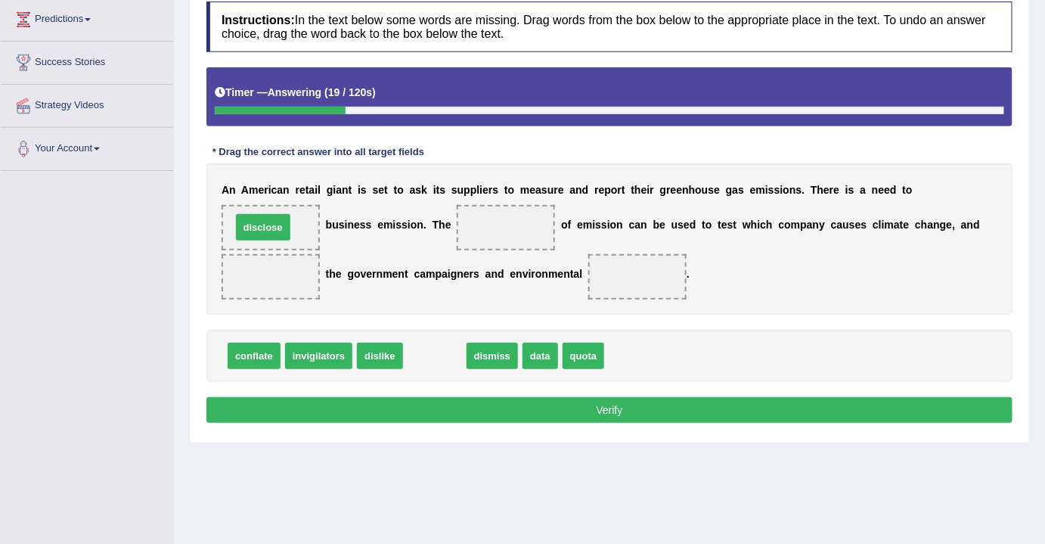
drag, startPoint x: 430, startPoint y: 356, endPoint x: 258, endPoint y: 227, distance: 215.0
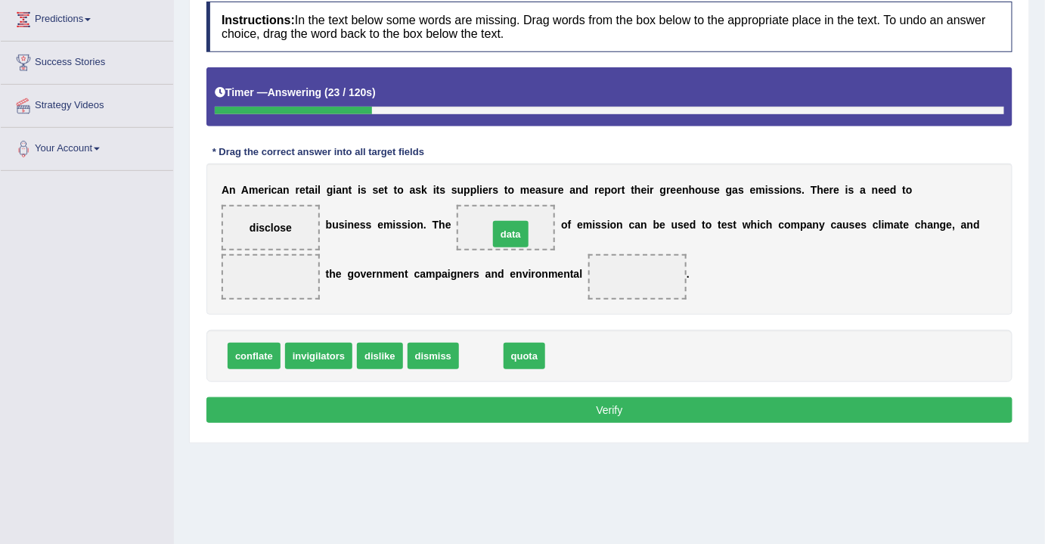
drag, startPoint x: 492, startPoint y: 354, endPoint x: 522, endPoint y: 232, distance: 125.3
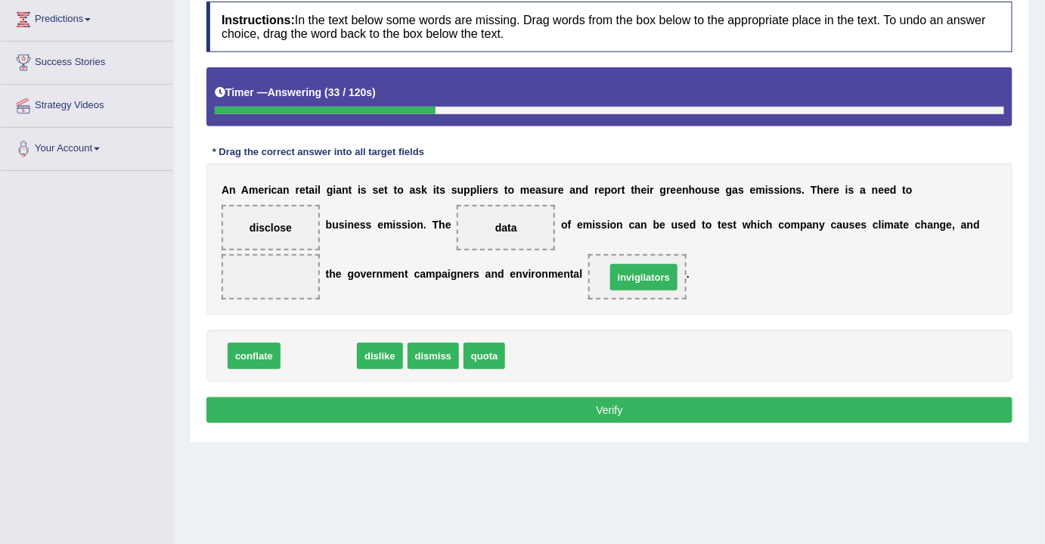
drag, startPoint x: 315, startPoint y: 353, endPoint x: 641, endPoint y: 275, distance: 334.4
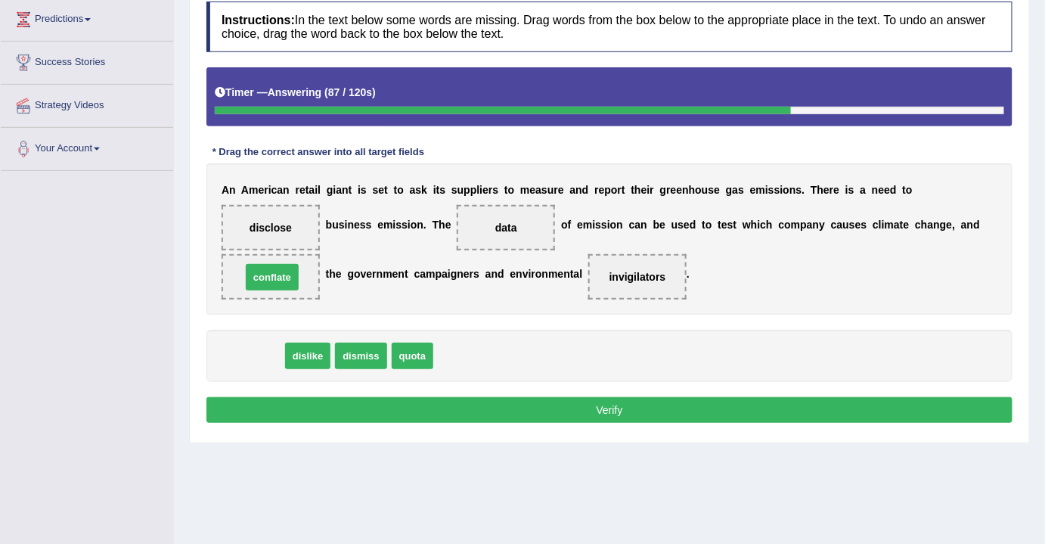
drag, startPoint x: 247, startPoint y: 349, endPoint x: 265, endPoint y: 272, distance: 80.0
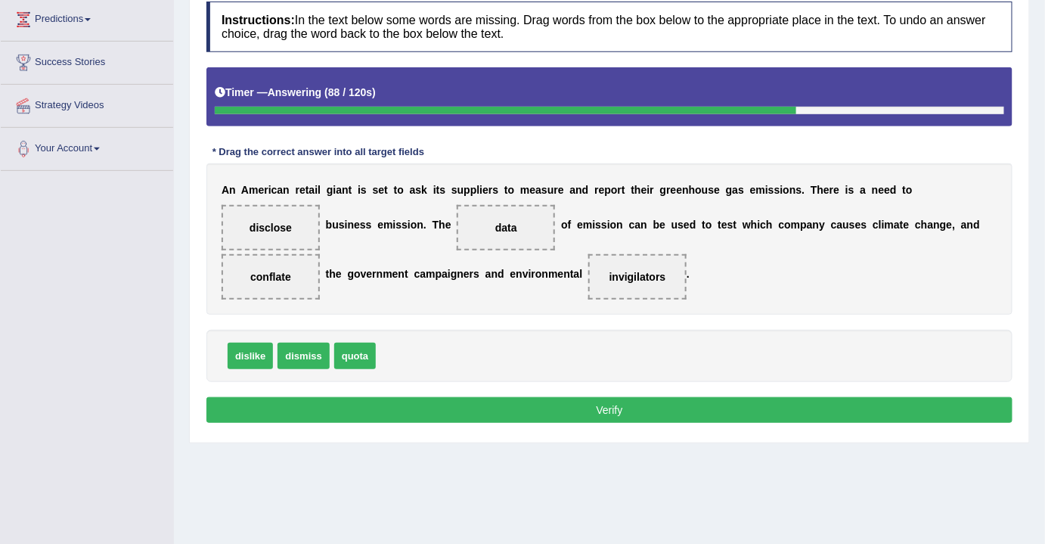
click at [601, 407] on button "Verify" at bounding box center [609, 410] width 806 height 26
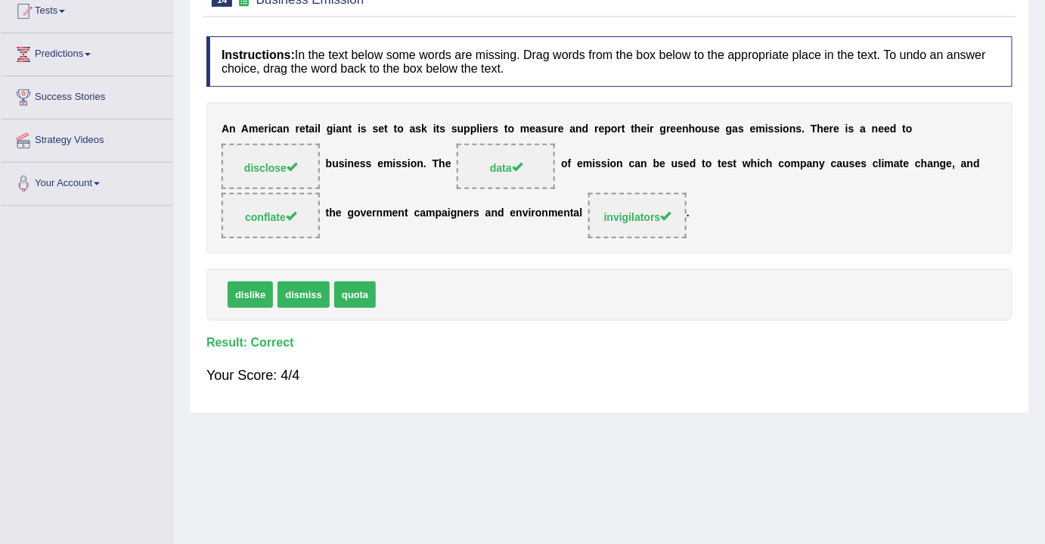
scroll to position [137, 0]
